Goal: Information Seeking & Learning: Learn about a topic

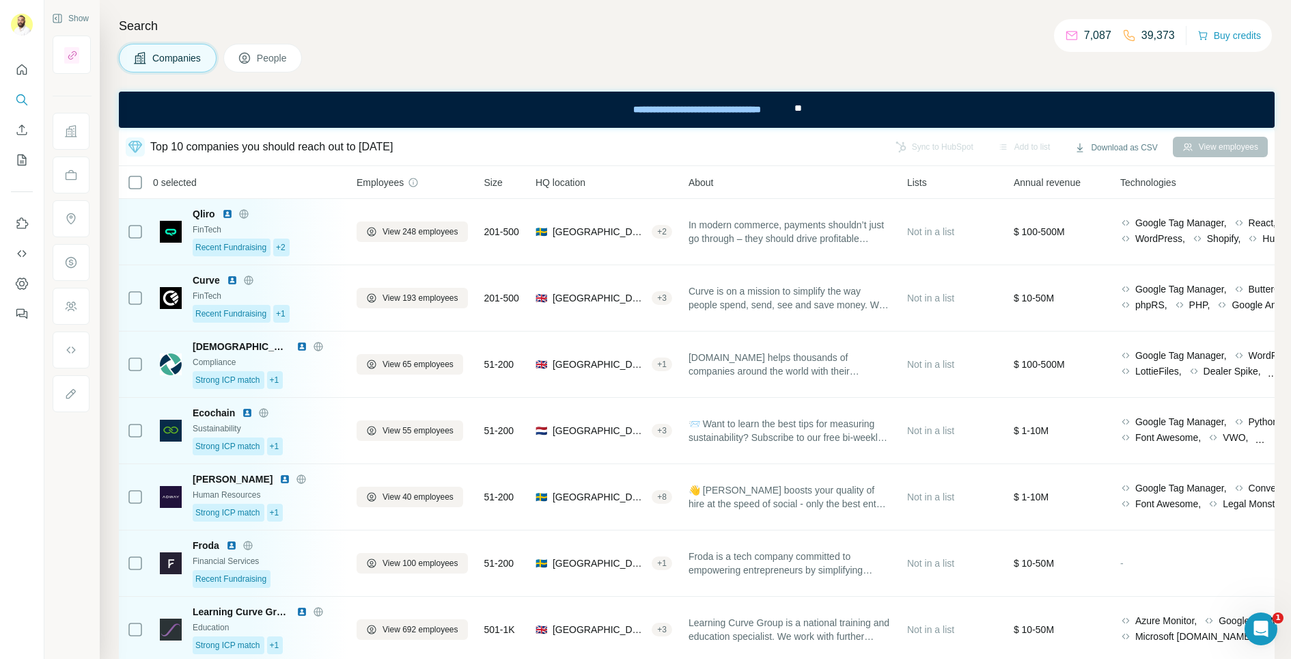
click at [279, 59] on span "People" at bounding box center [272, 58] width 31 height 14
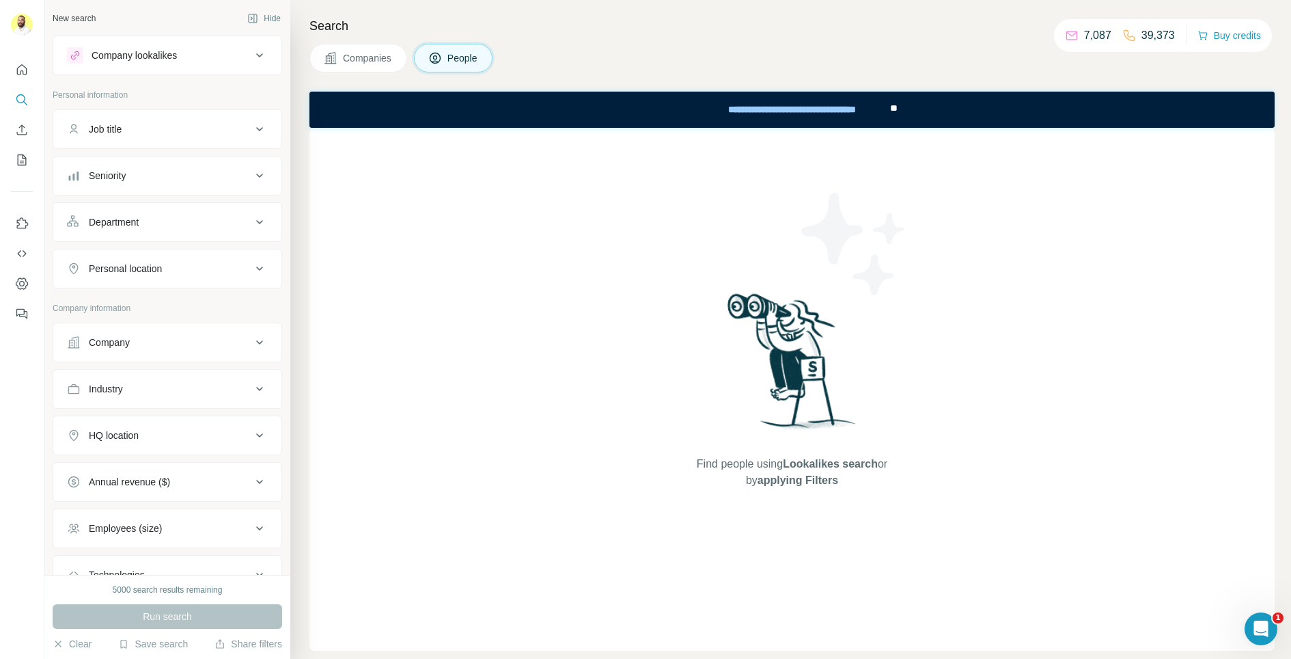
click at [370, 70] on button "Companies" at bounding box center [358, 58] width 98 height 29
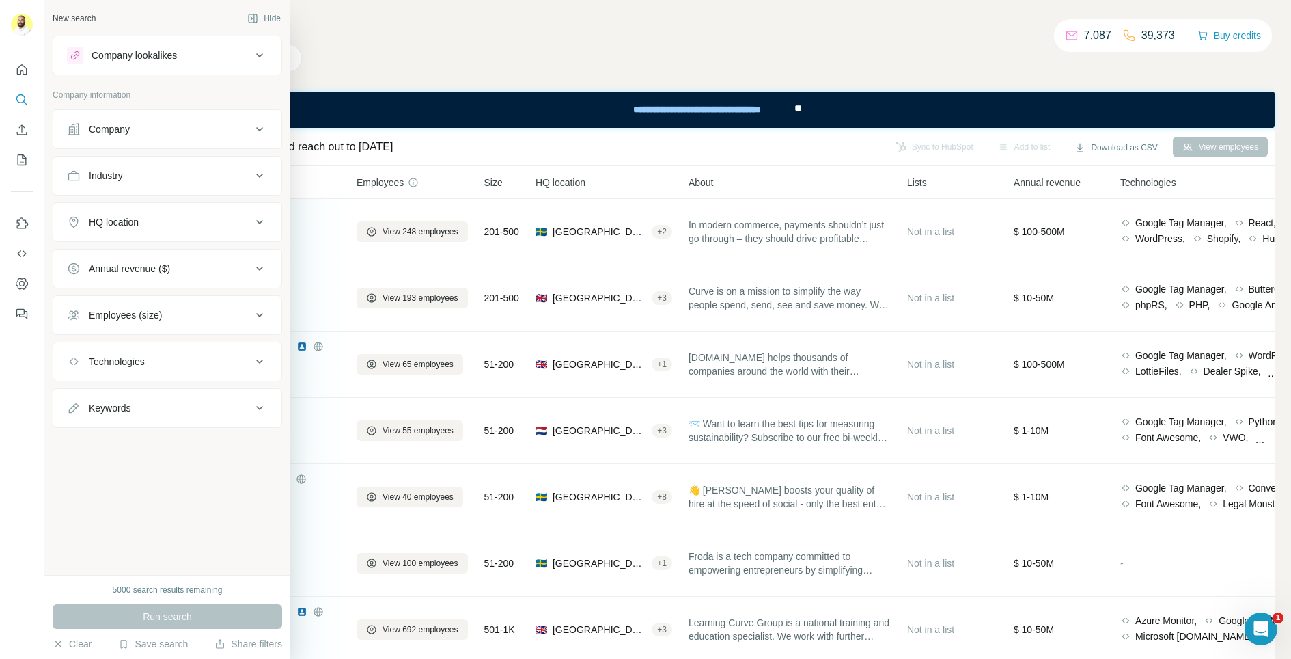
click at [110, 57] on div "Company lookalikes" at bounding box center [134, 56] width 85 height 14
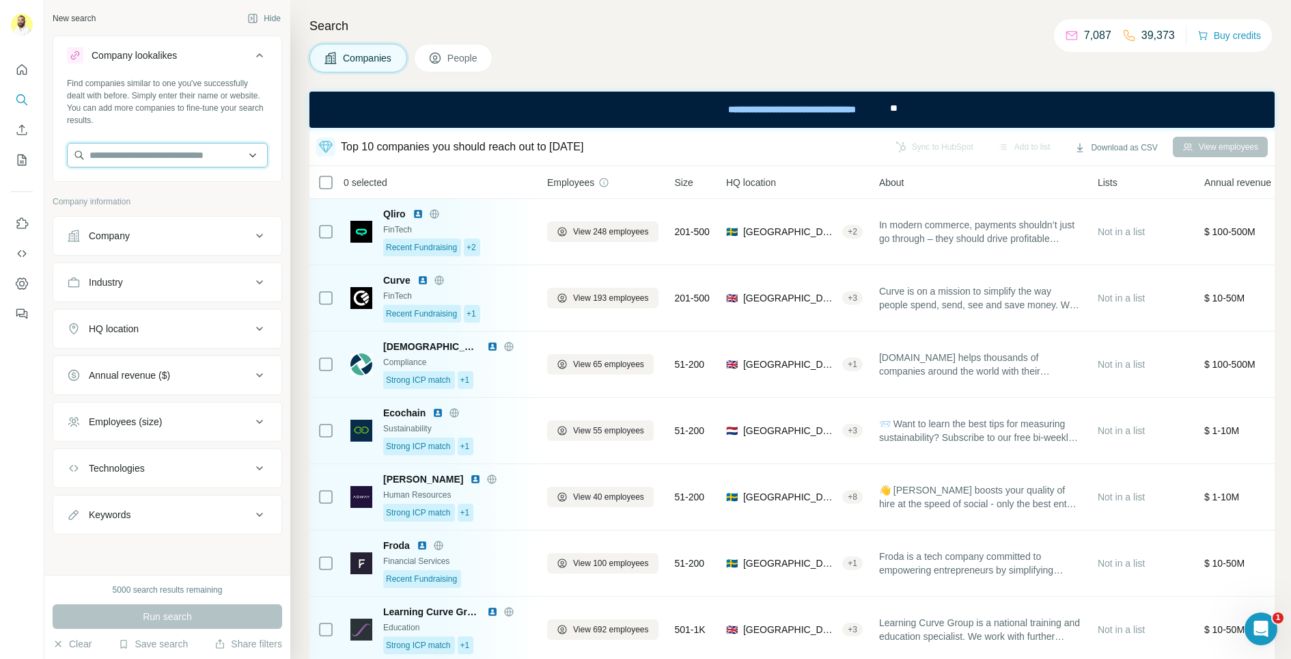
click at [221, 163] on input "text" at bounding box center [167, 155] width 201 height 25
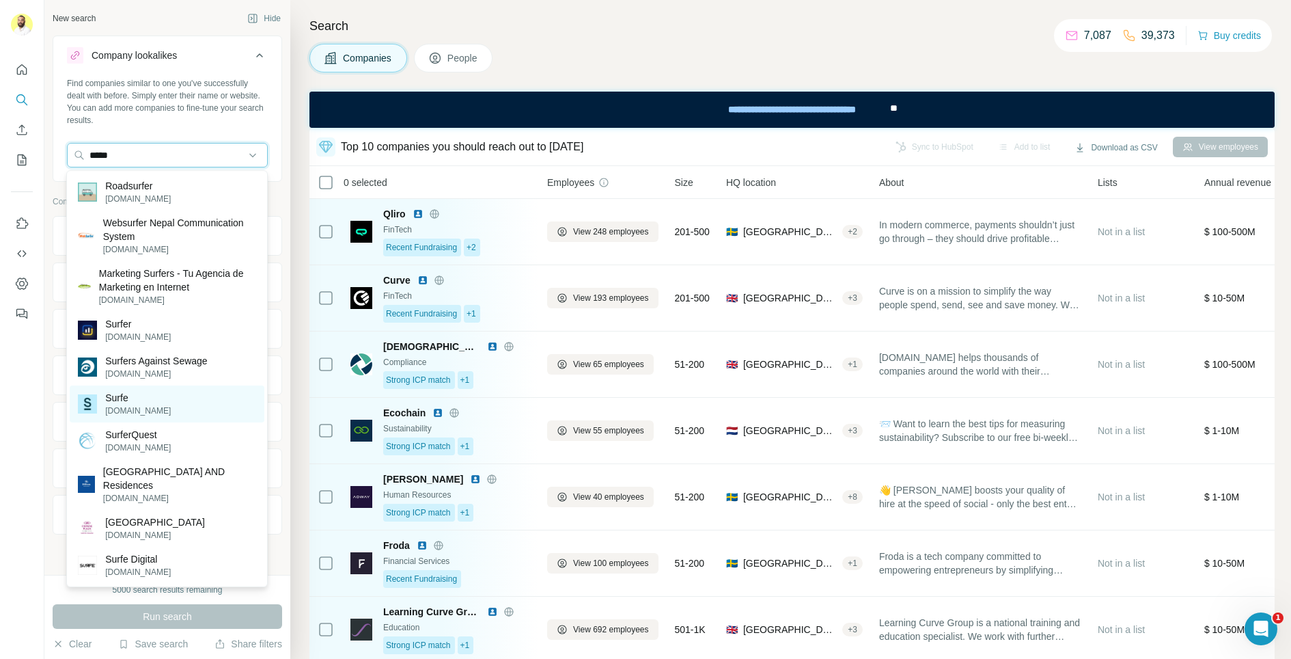
type input "*****"
click at [122, 391] on p "Surfe" at bounding box center [138, 398] width 66 height 14
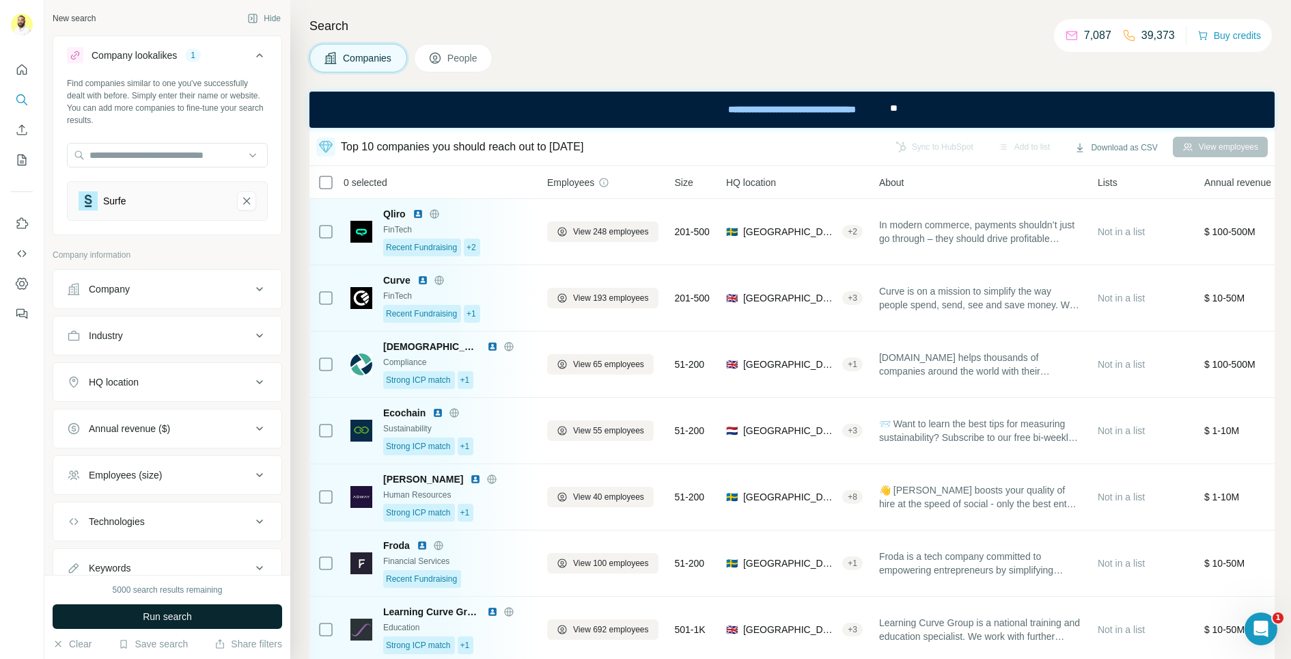
click at [115, 618] on button "Run search" at bounding box center [168, 616] width 230 height 25
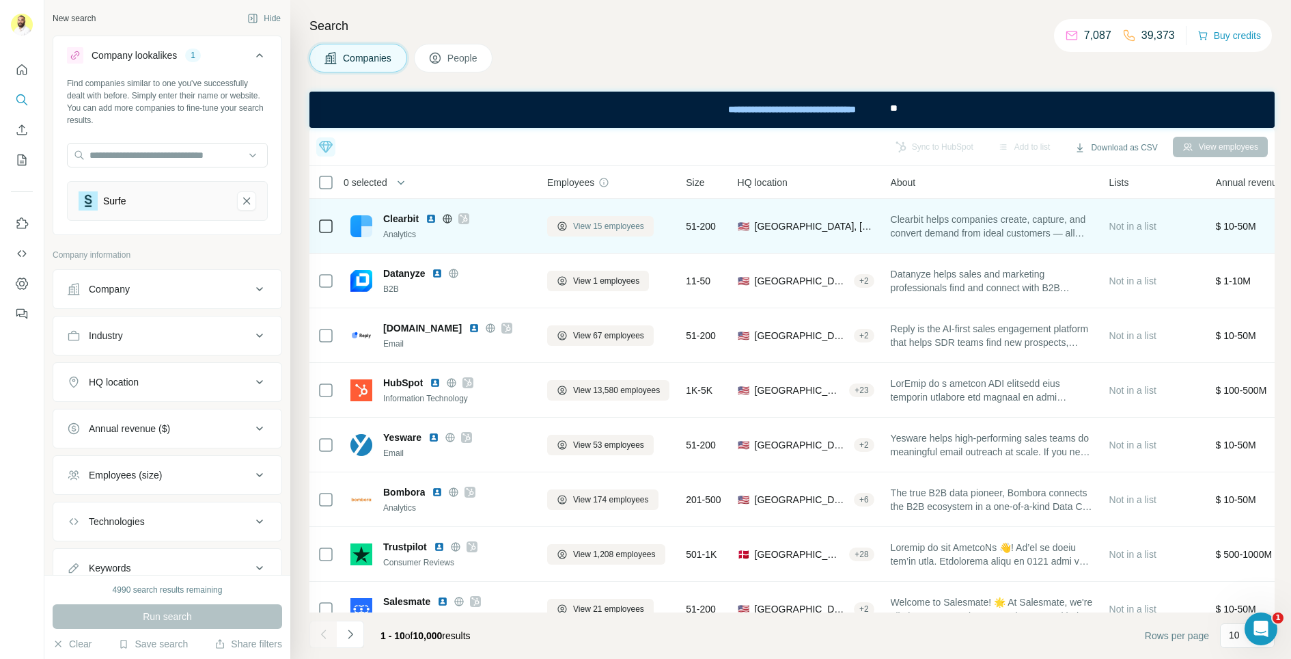
click at [620, 223] on span "View 15 employees" at bounding box center [608, 226] width 71 height 12
